Goal: Task Accomplishment & Management: Manage account settings

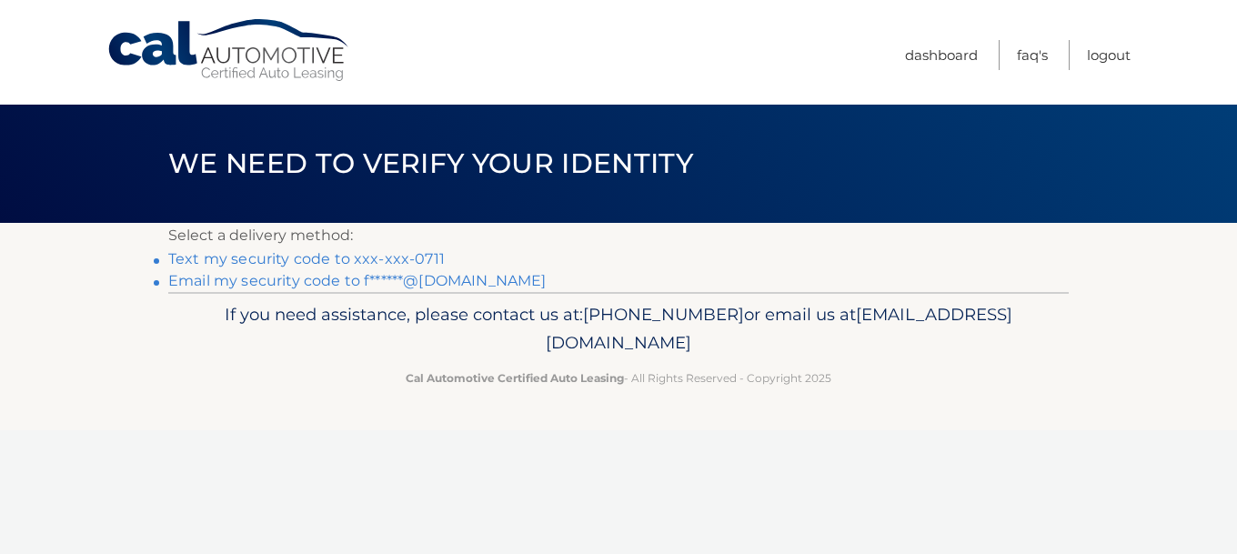
click at [267, 280] on link "Email my security code to f******@[DOMAIN_NAME]" at bounding box center [357, 280] width 378 height 17
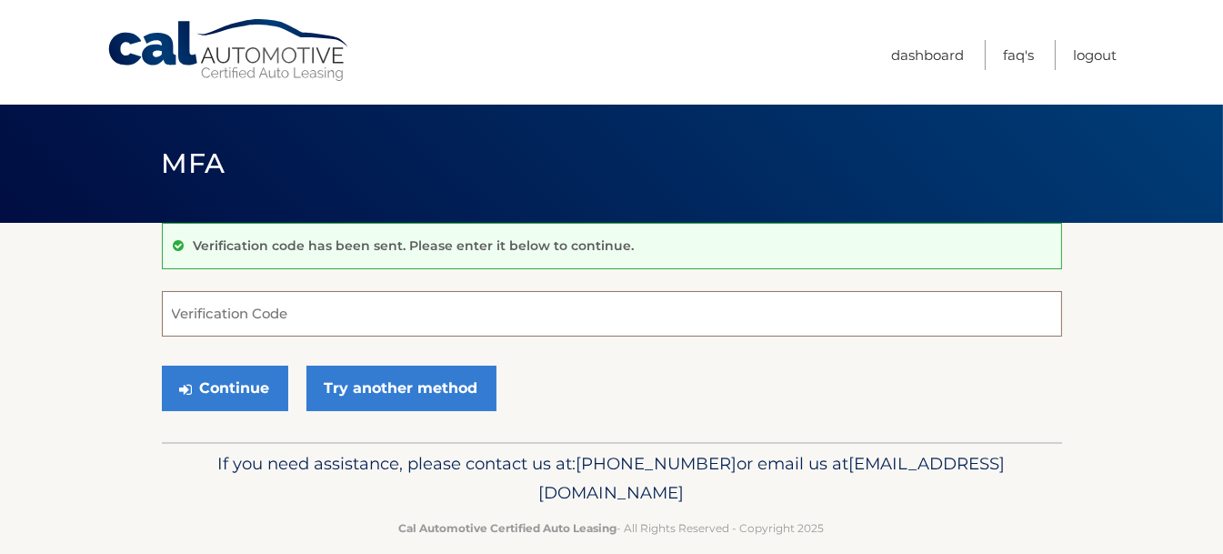
click at [279, 320] on input "Verification Code" at bounding box center [612, 313] width 901 height 45
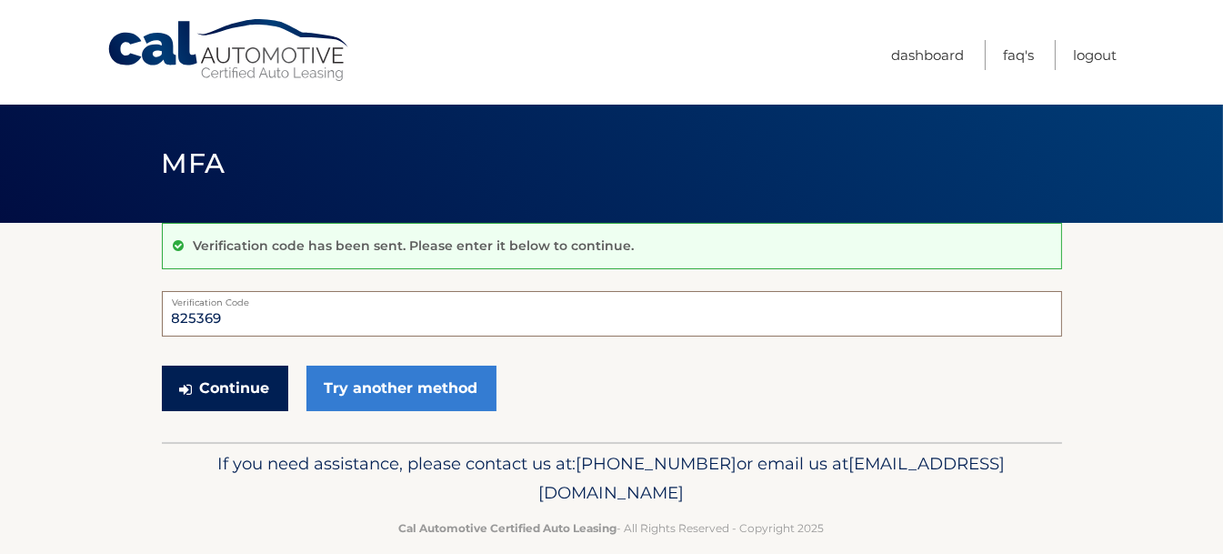
type input "825369"
click at [263, 381] on button "Continue" at bounding box center [225, 388] width 126 height 45
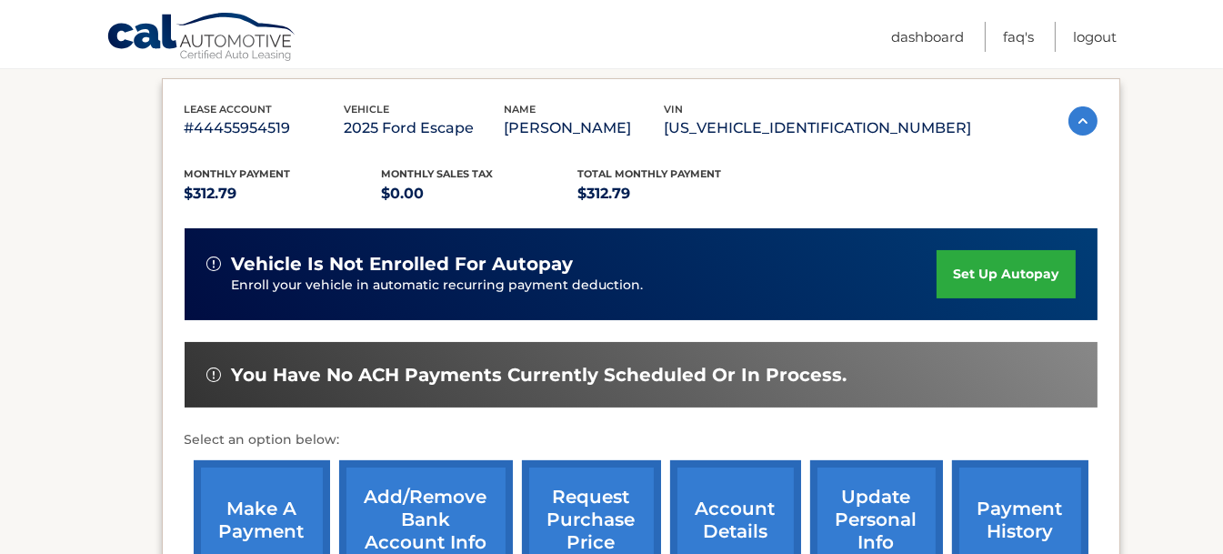
scroll to position [273, 0]
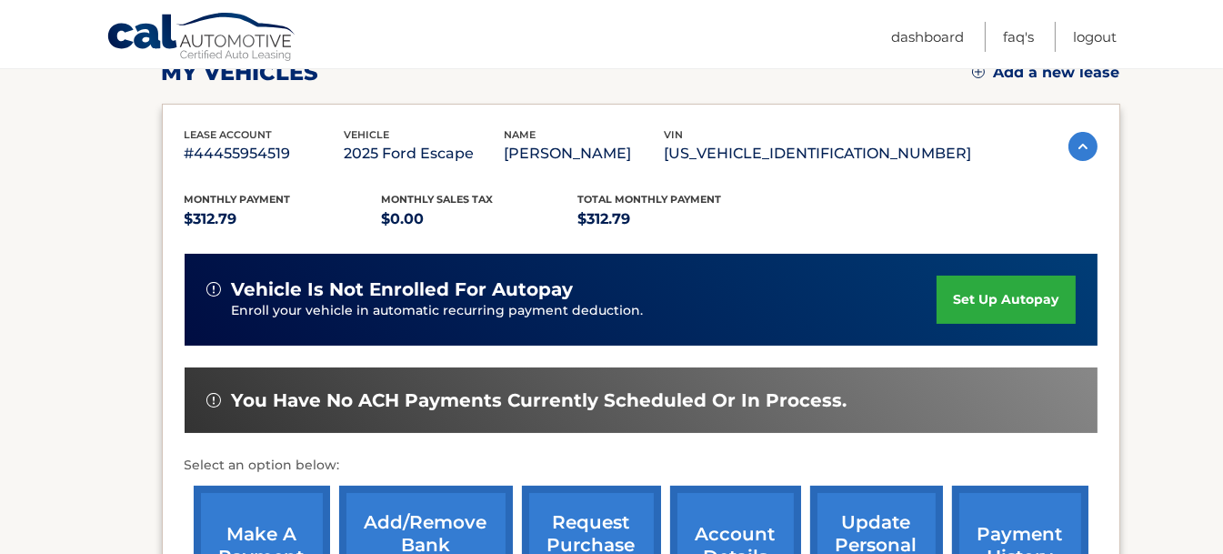
click at [1076, 150] on img at bounding box center [1083, 146] width 29 height 29
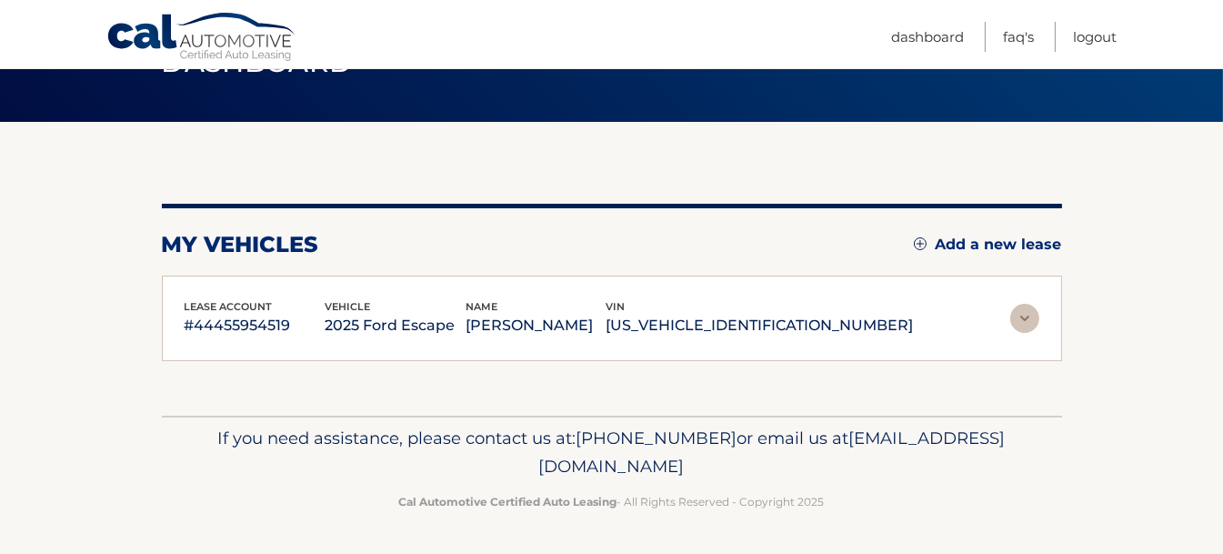
scroll to position [98, 0]
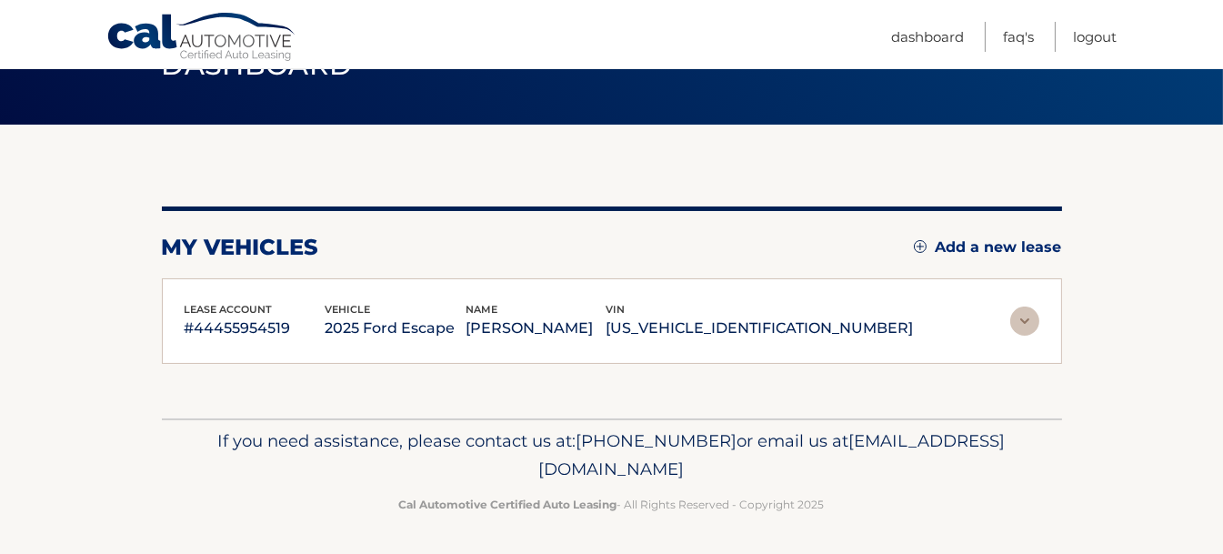
click at [1076, 150] on section "my vehicles Add a new lease lease account #44455954519 vehicle 2025 Ford Escape…" at bounding box center [611, 272] width 1223 height 294
click at [1031, 317] on img at bounding box center [1025, 321] width 29 height 29
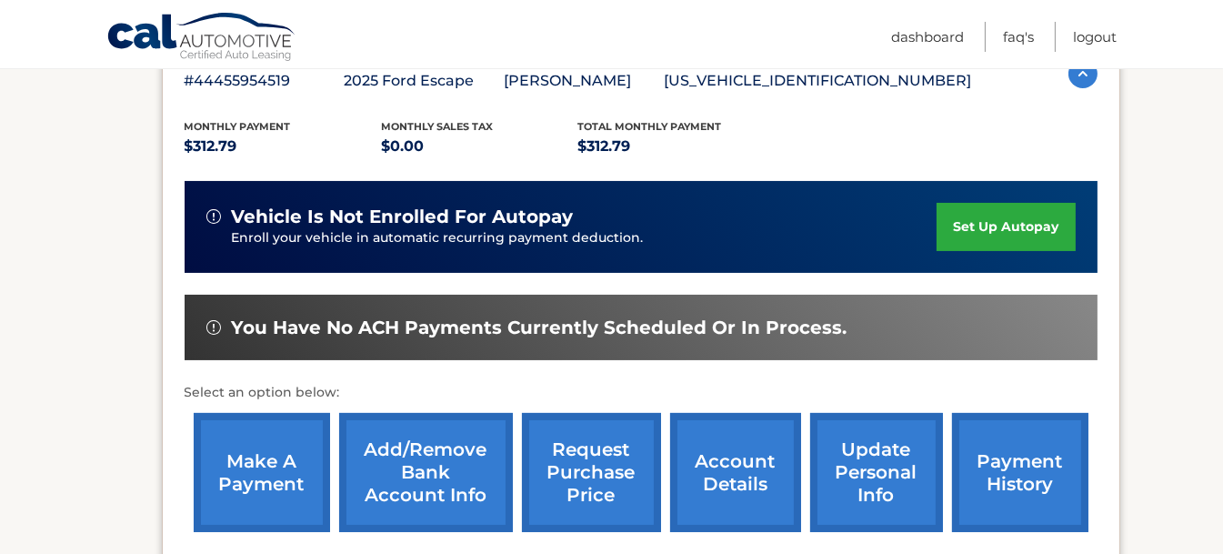
scroll to position [371, 0]
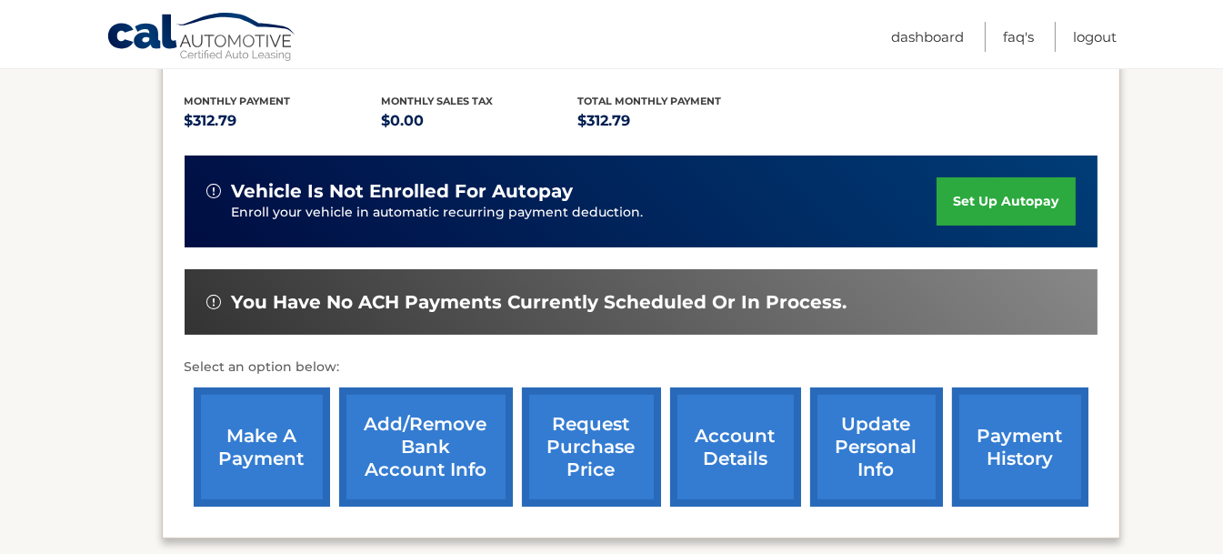
click at [268, 444] on link "make a payment" at bounding box center [262, 447] width 136 height 119
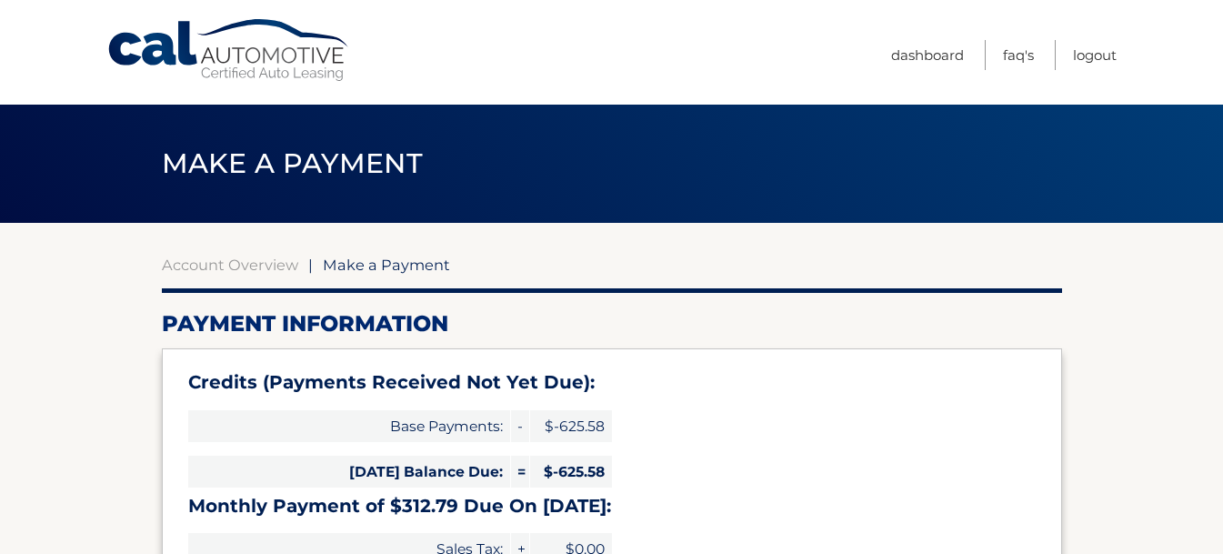
select select "NTQwNGI4YWQtZGFiOS00Nzg3LWIyYTQtNjIxYjZlNWIwZGRj"
click at [254, 270] on link "Account Overview" at bounding box center [230, 265] width 136 height 18
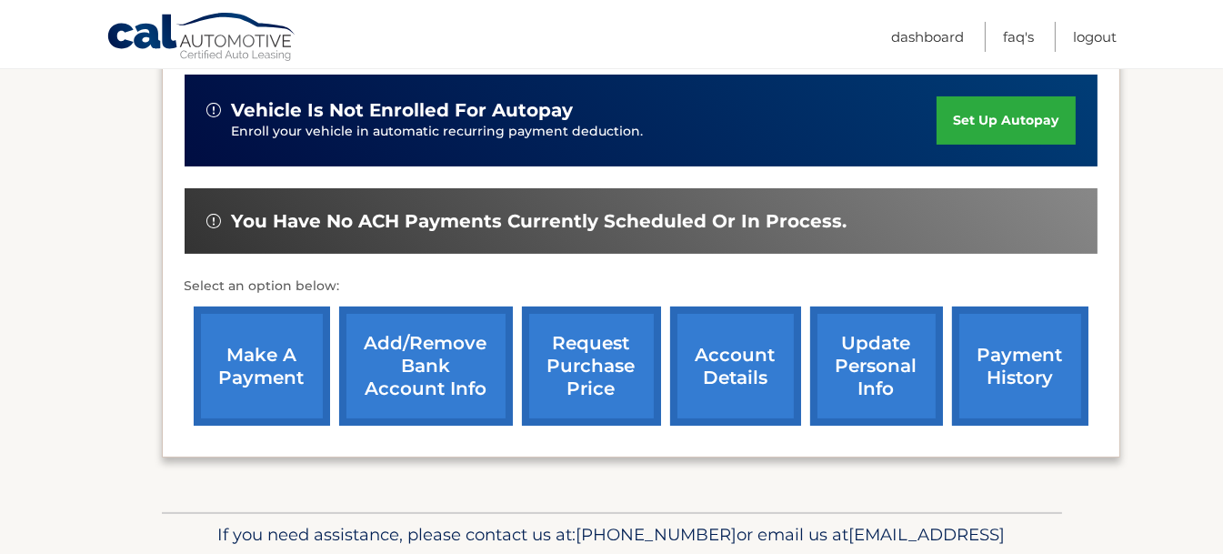
scroll to position [454, 0]
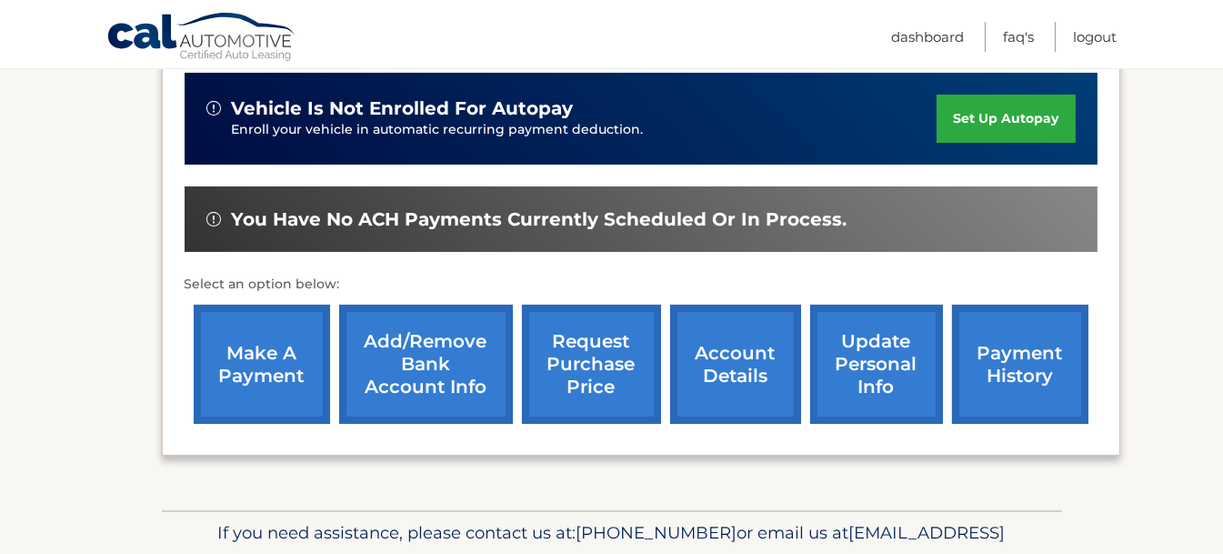
click at [1003, 361] on link "payment history" at bounding box center [1020, 364] width 136 height 119
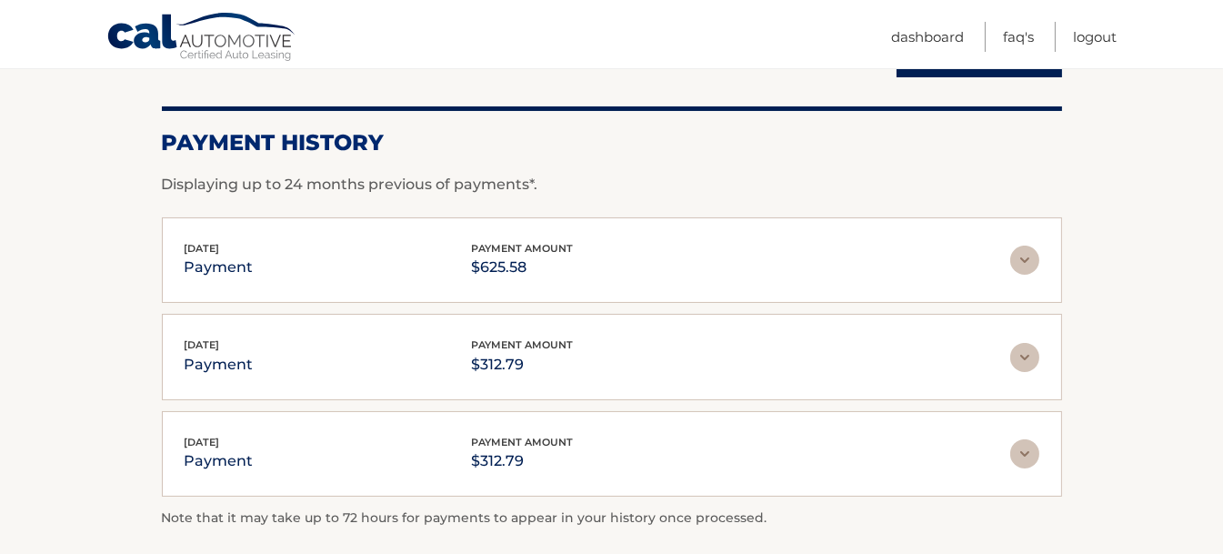
scroll to position [273, 0]
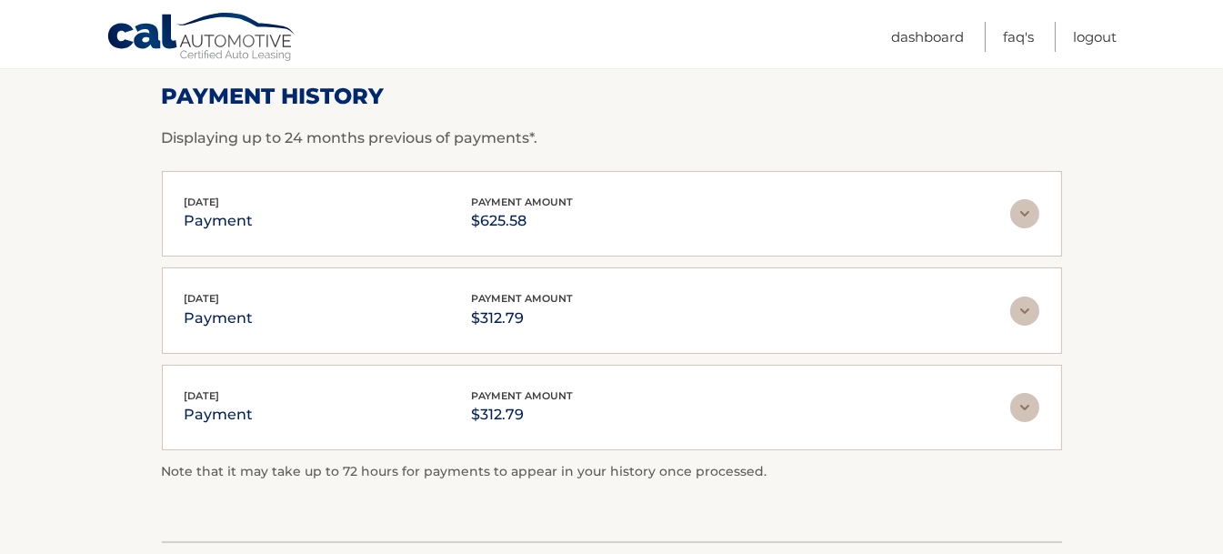
click at [1022, 212] on img at bounding box center [1025, 213] width 29 height 29
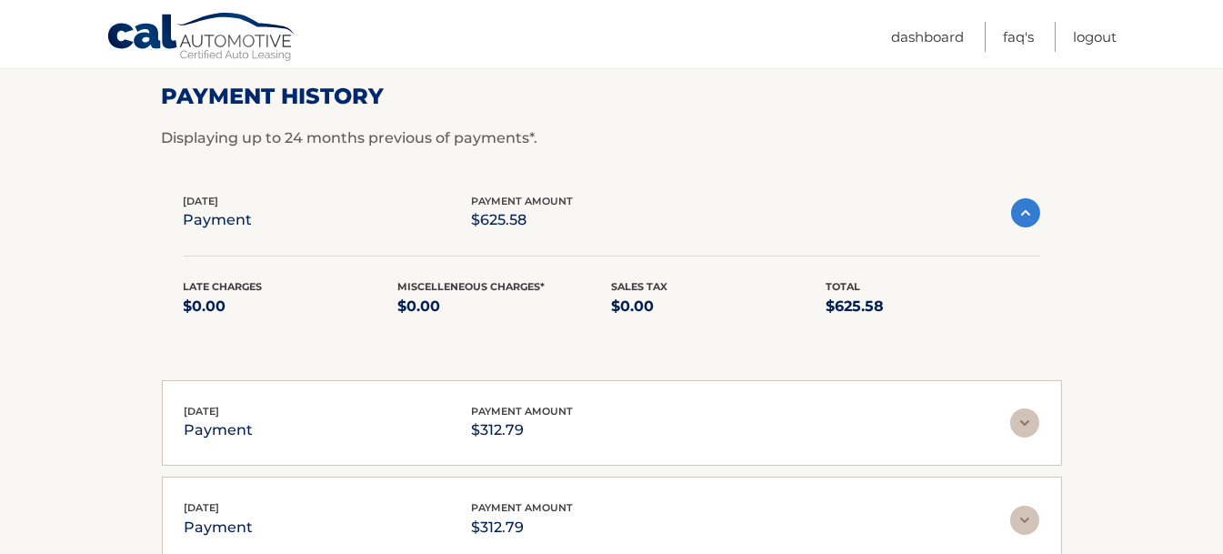
click at [1022, 212] on img at bounding box center [1026, 212] width 29 height 29
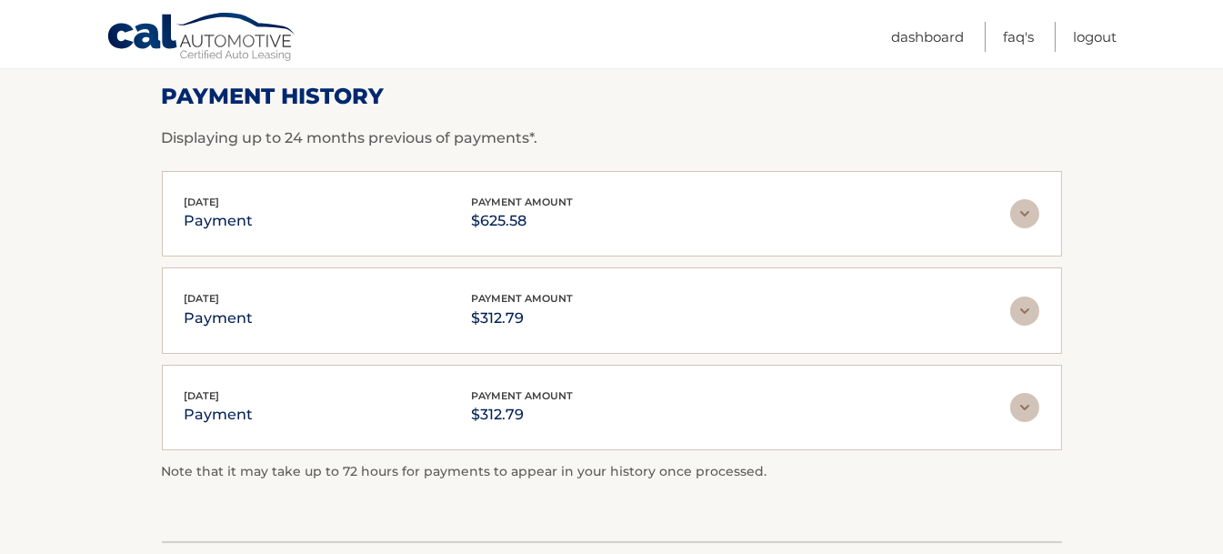
click at [1023, 311] on img at bounding box center [1025, 311] width 29 height 29
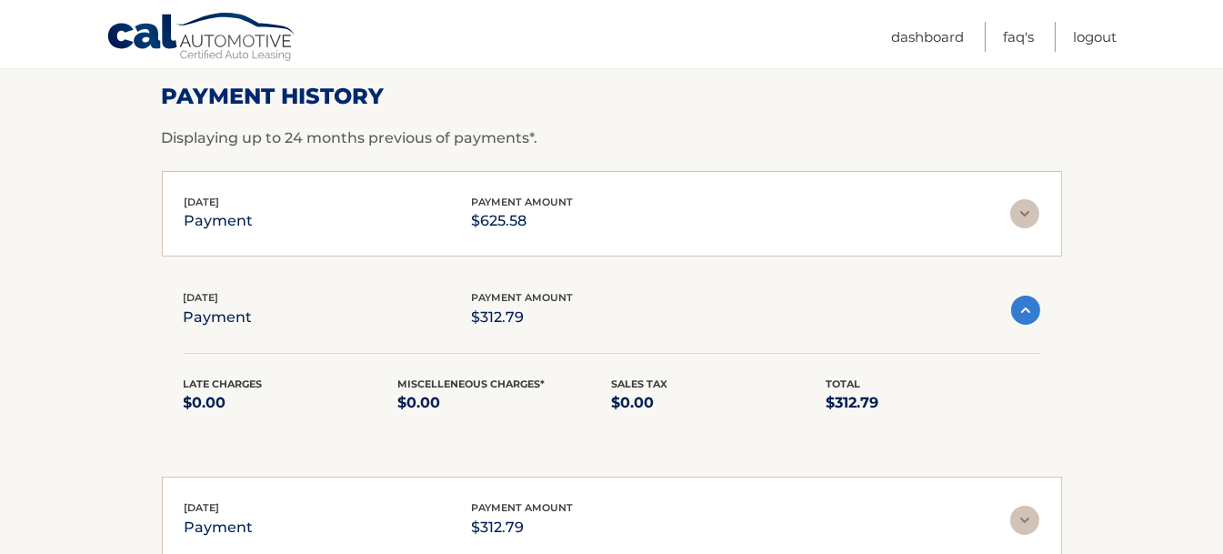
click at [1023, 311] on img at bounding box center [1026, 310] width 29 height 29
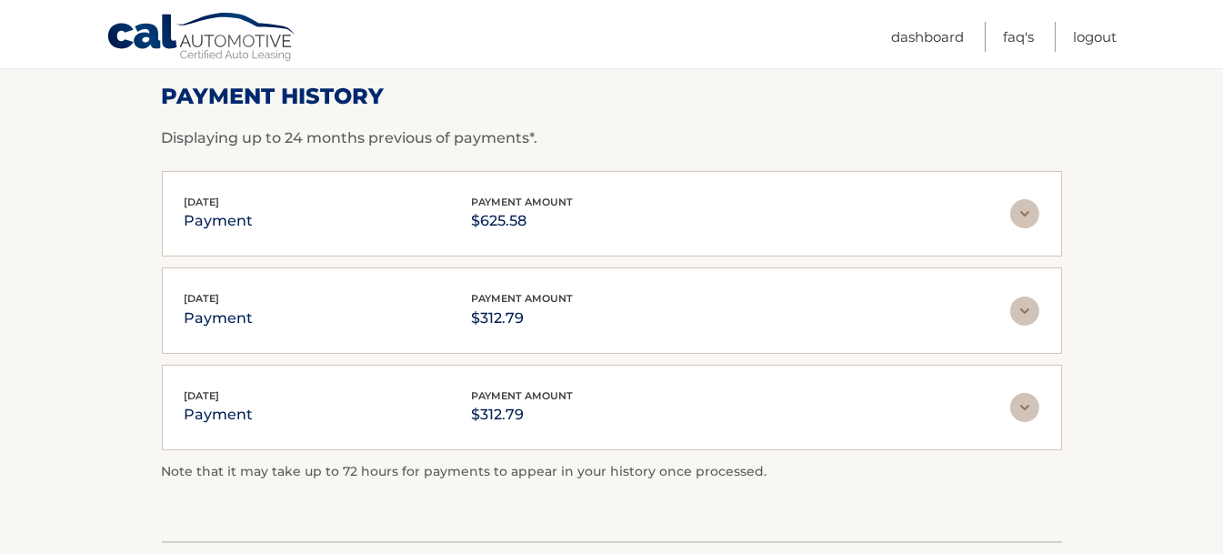
click at [1022, 408] on img at bounding box center [1025, 407] width 29 height 29
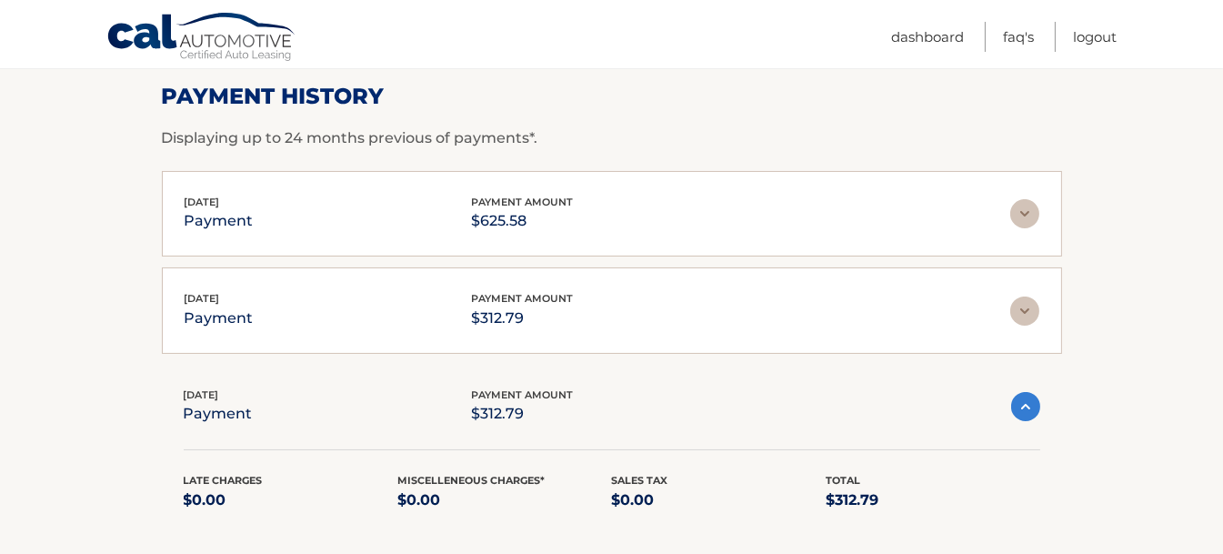
click at [1022, 408] on img at bounding box center [1026, 406] width 29 height 29
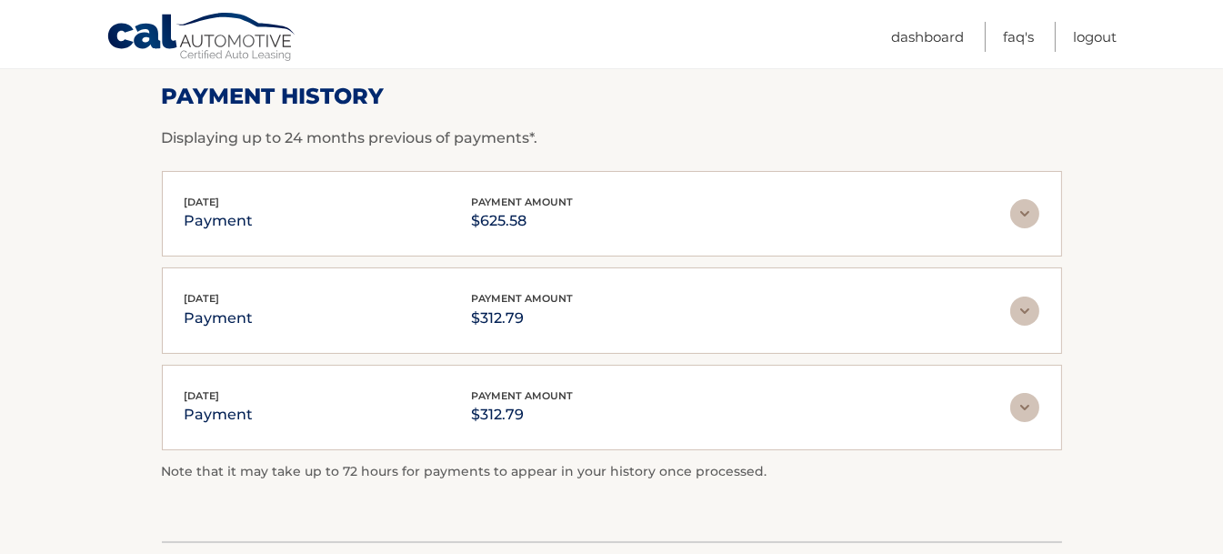
click at [1026, 214] on img at bounding box center [1025, 213] width 29 height 29
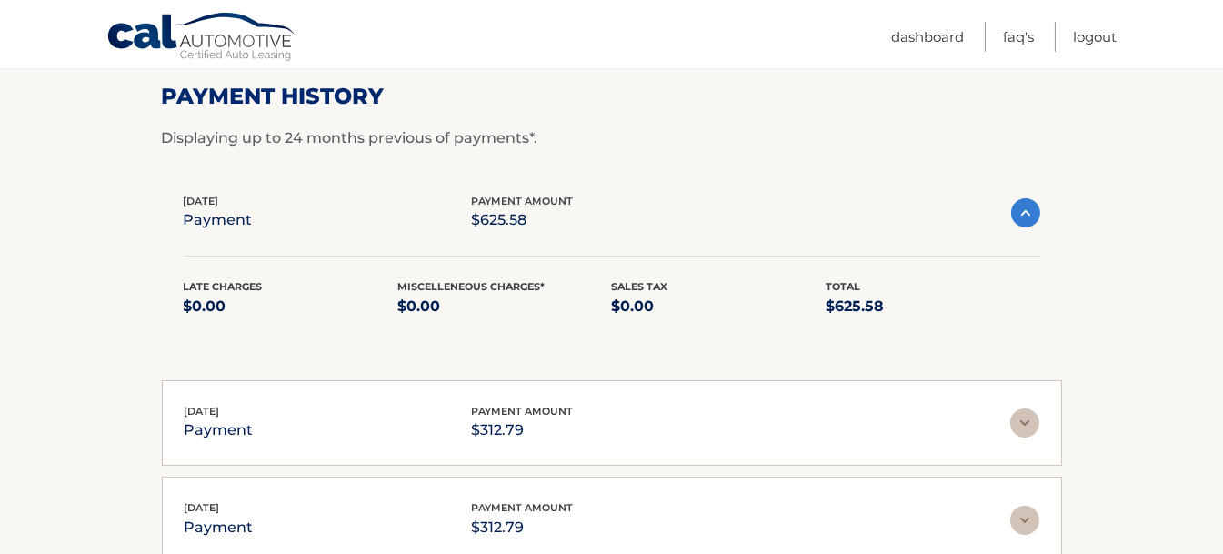
click at [1026, 214] on img at bounding box center [1026, 212] width 29 height 29
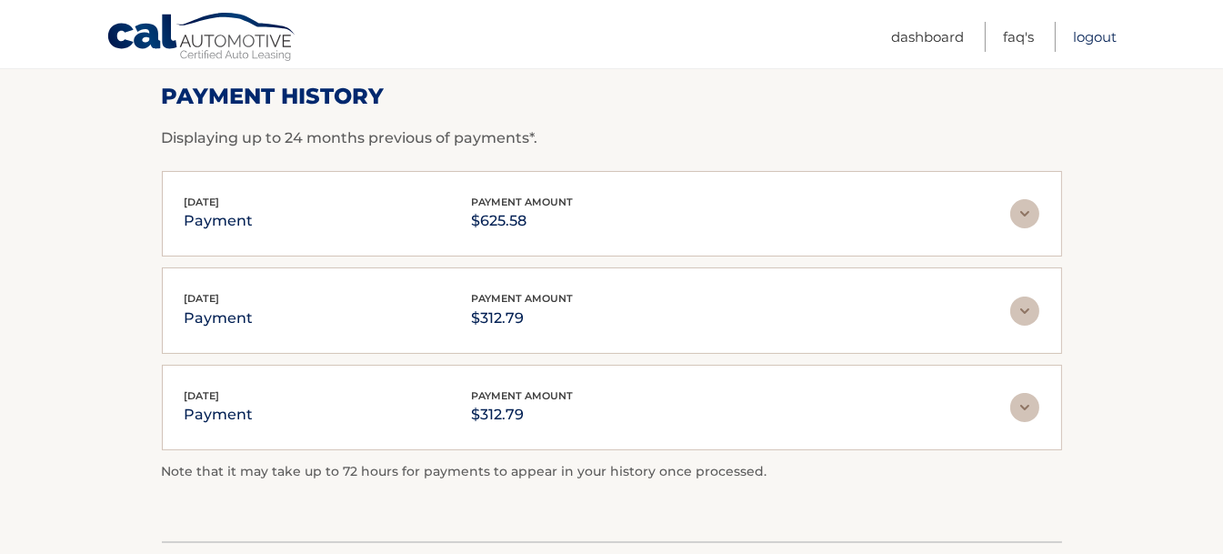
click at [1098, 34] on link "Logout" at bounding box center [1095, 37] width 44 height 30
